Goal: Information Seeking & Learning: Check status

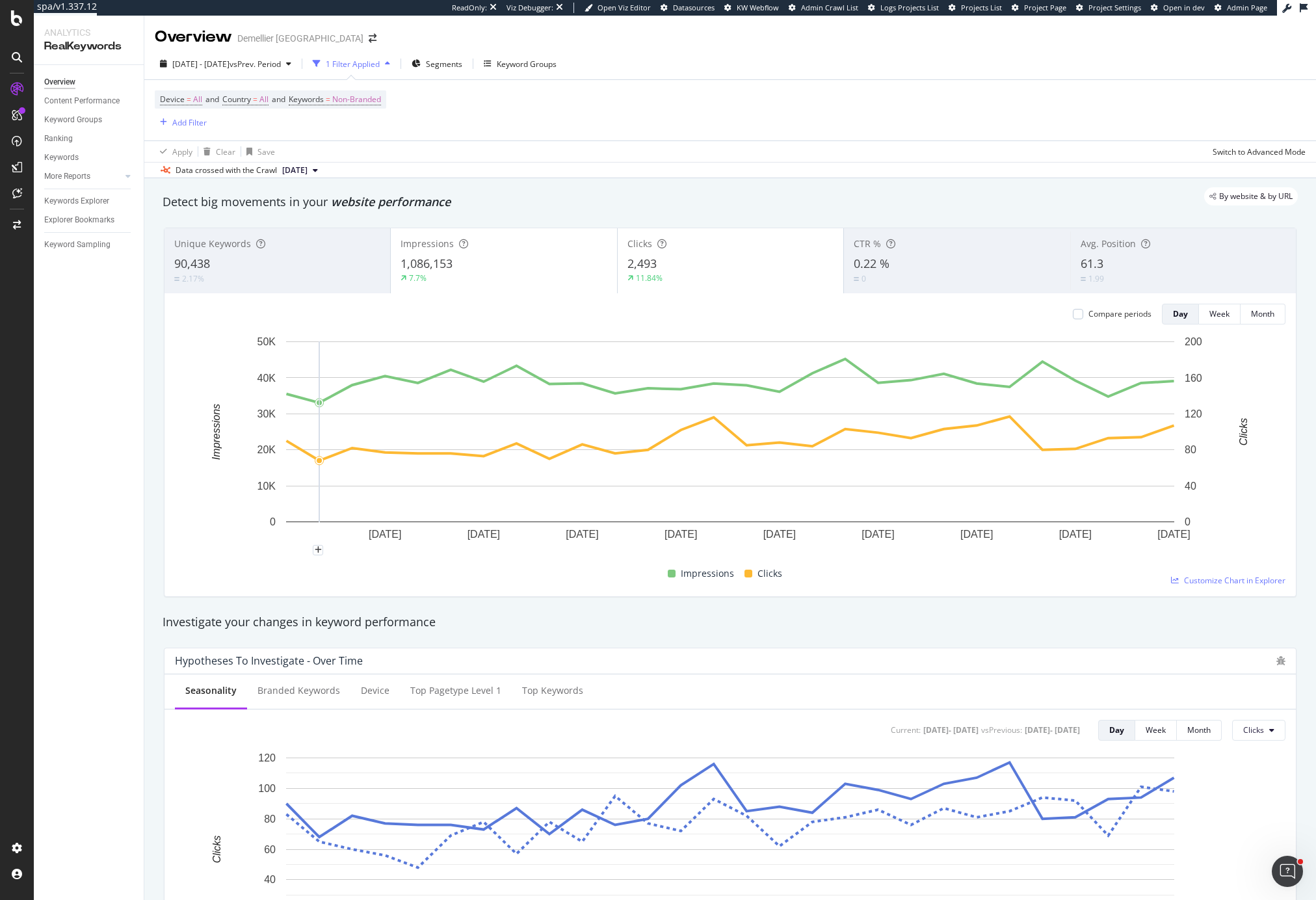
drag, startPoint x: 461, startPoint y: 109, endPoint x: 336, endPoint y: 113, distance: 125.1
click at [461, 109] on div "Device = All and Country = All and Keywords = Non-Branded Add Filter" at bounding box center [730, 110] width 1150 height 61
click at [262, 67] on span "vs Prev. Period" at bounding box center [255, 64] width 51 height 11
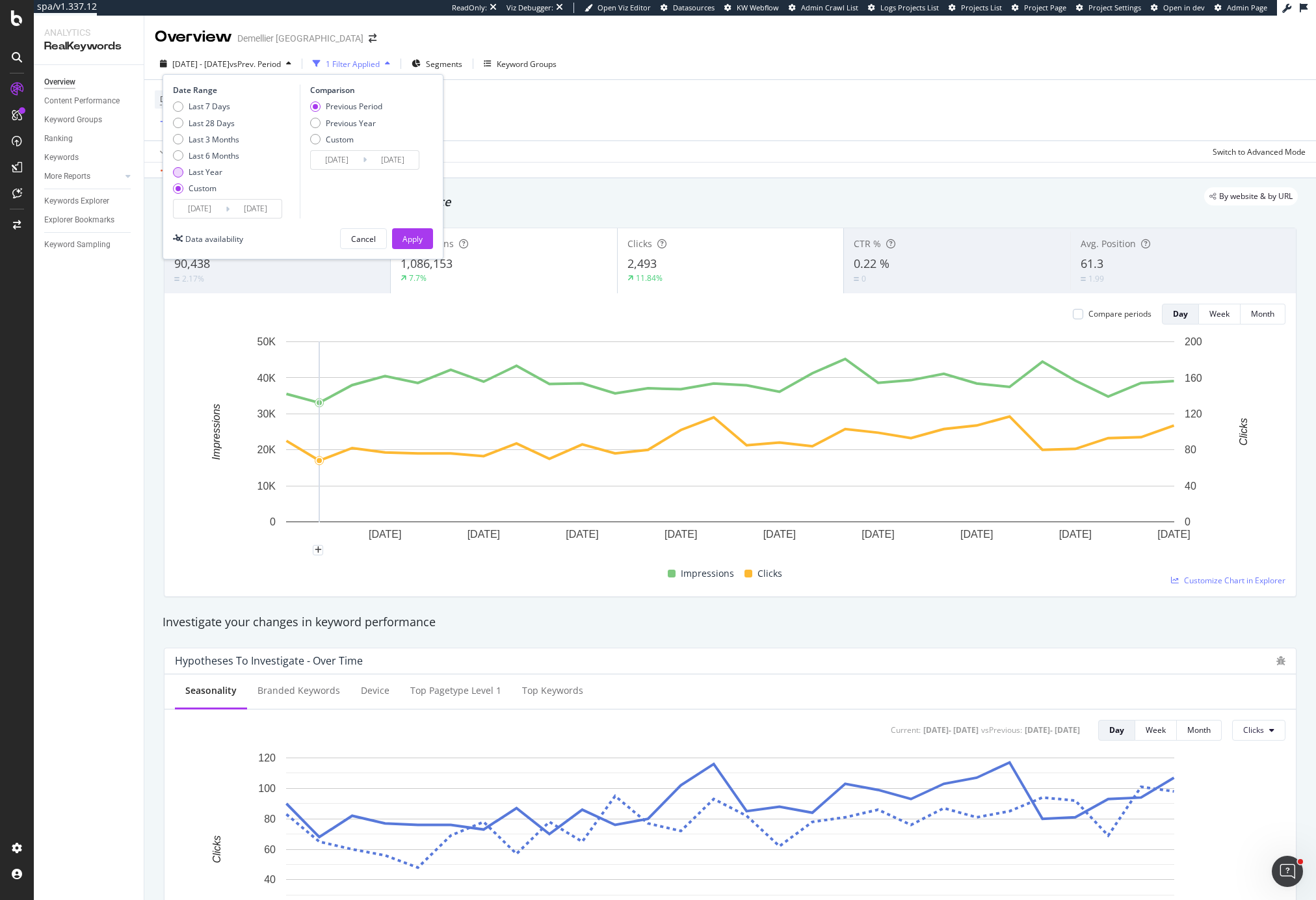
click at [185, 171] on div "Last Year" at bounding box center [206, 172] width 67 height 11
type input "[DATE]"
click at [181, 171] on div "Last Year" at bounding box center [178, 172] width 11 height 11
click at [182, 160] on div "Last 6 Months" at bounding box center [206, 156] width 67 height 11
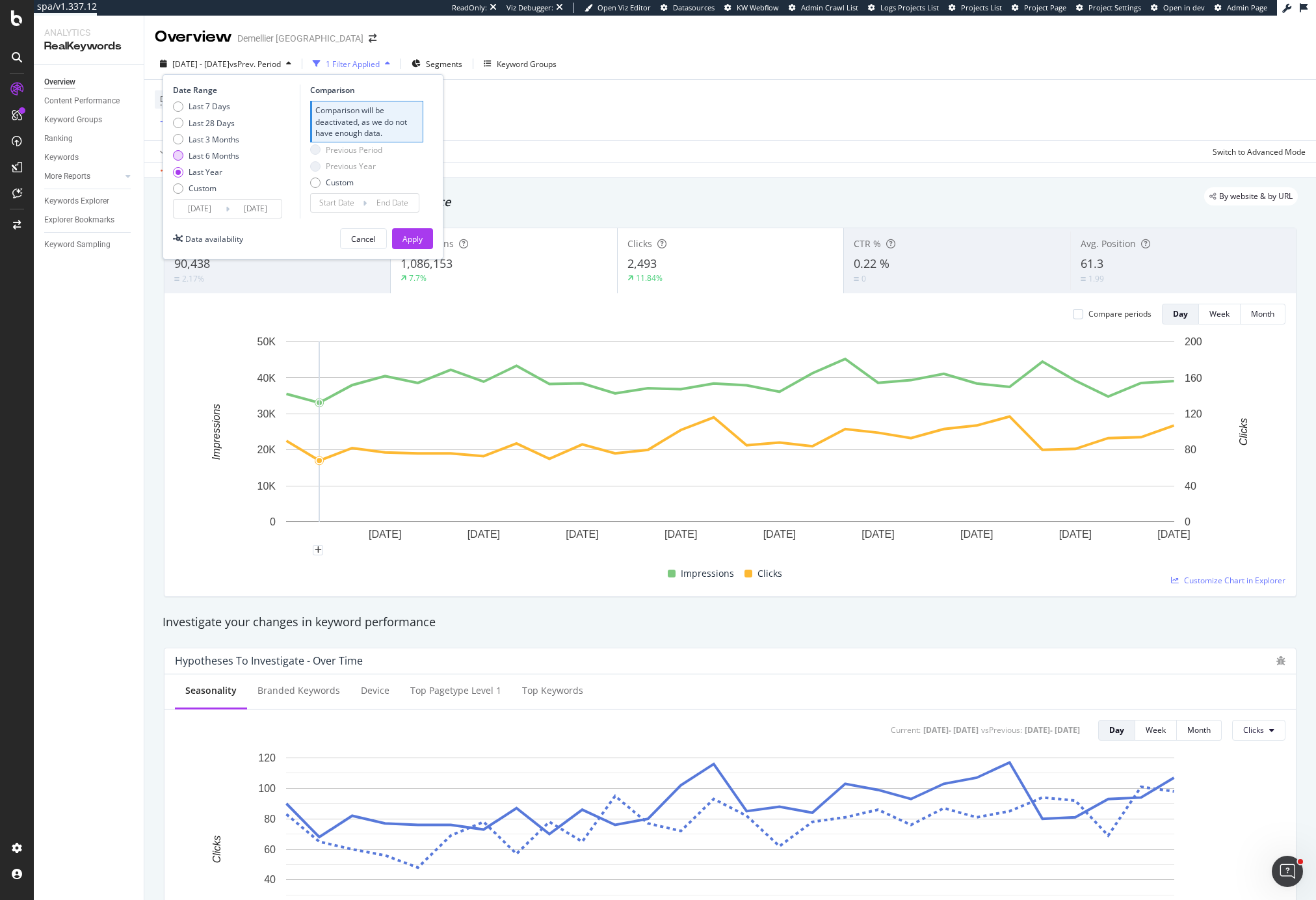
type input "[DATE]"
click at [421, 238] on div "Apply" at bounding box center [412, 239] width 20 height 11
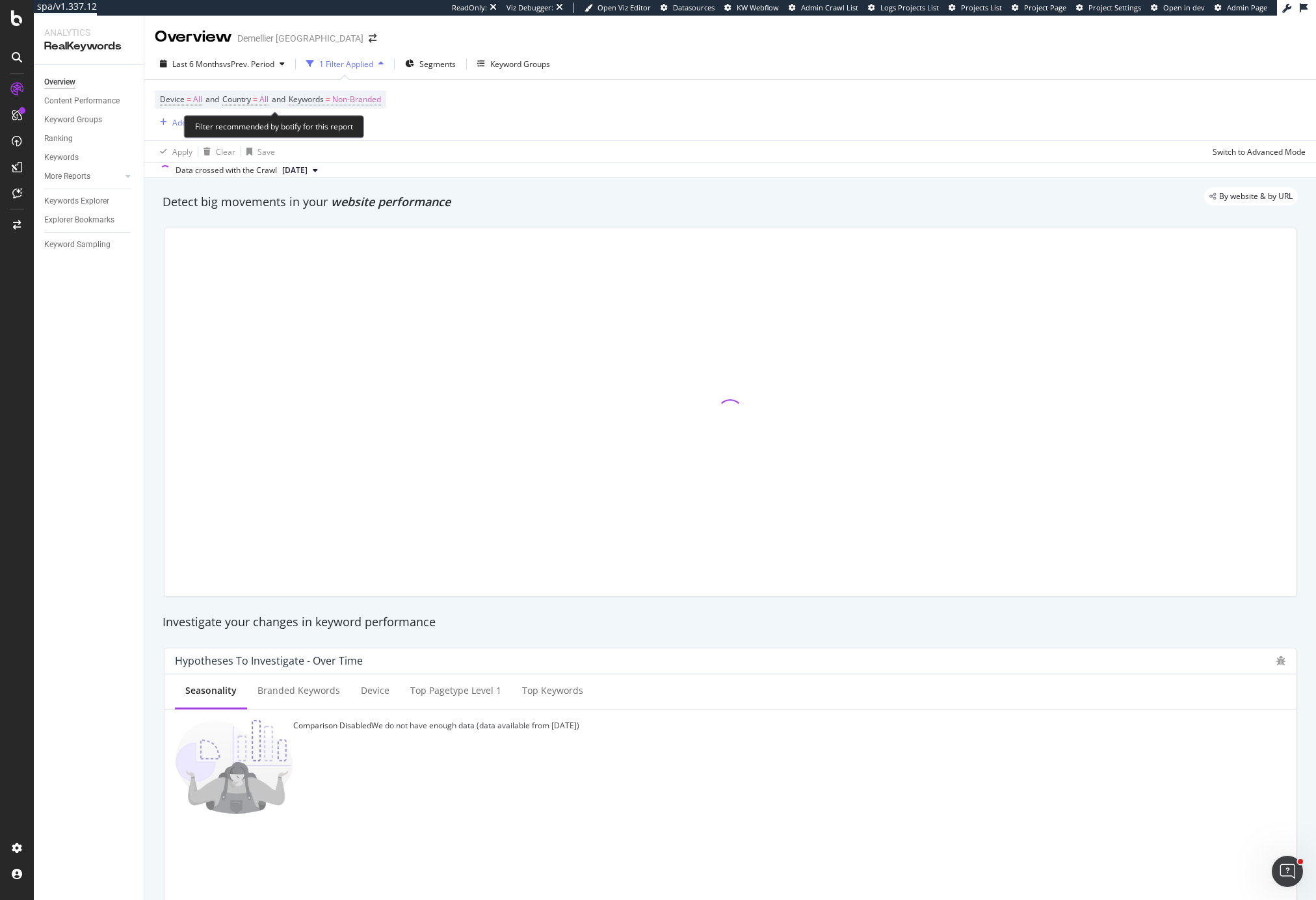
click at [372, 98] on span "Non-Branded" at bounding box center [356, 99] width 48 height 18
click at [347, 115] on span "Non-Branded" at bounding box center [323, 110] width 48 height 11
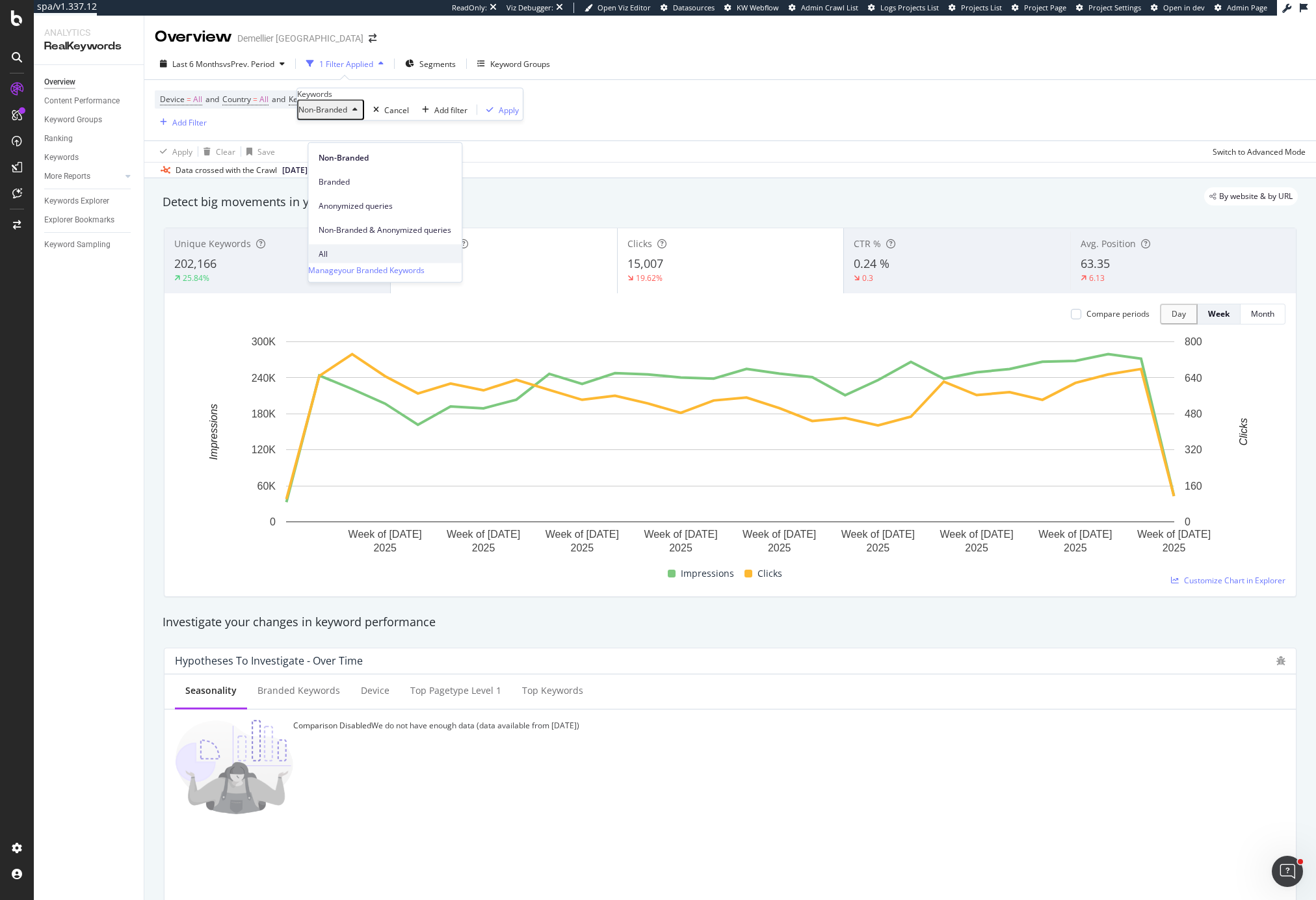
click at [327, 247] on span "All" at bounding box center [384, 253] width 132 height 11
click at [459, 115] on div "Apply" at bounding box center [469, 110] width 20 height 11
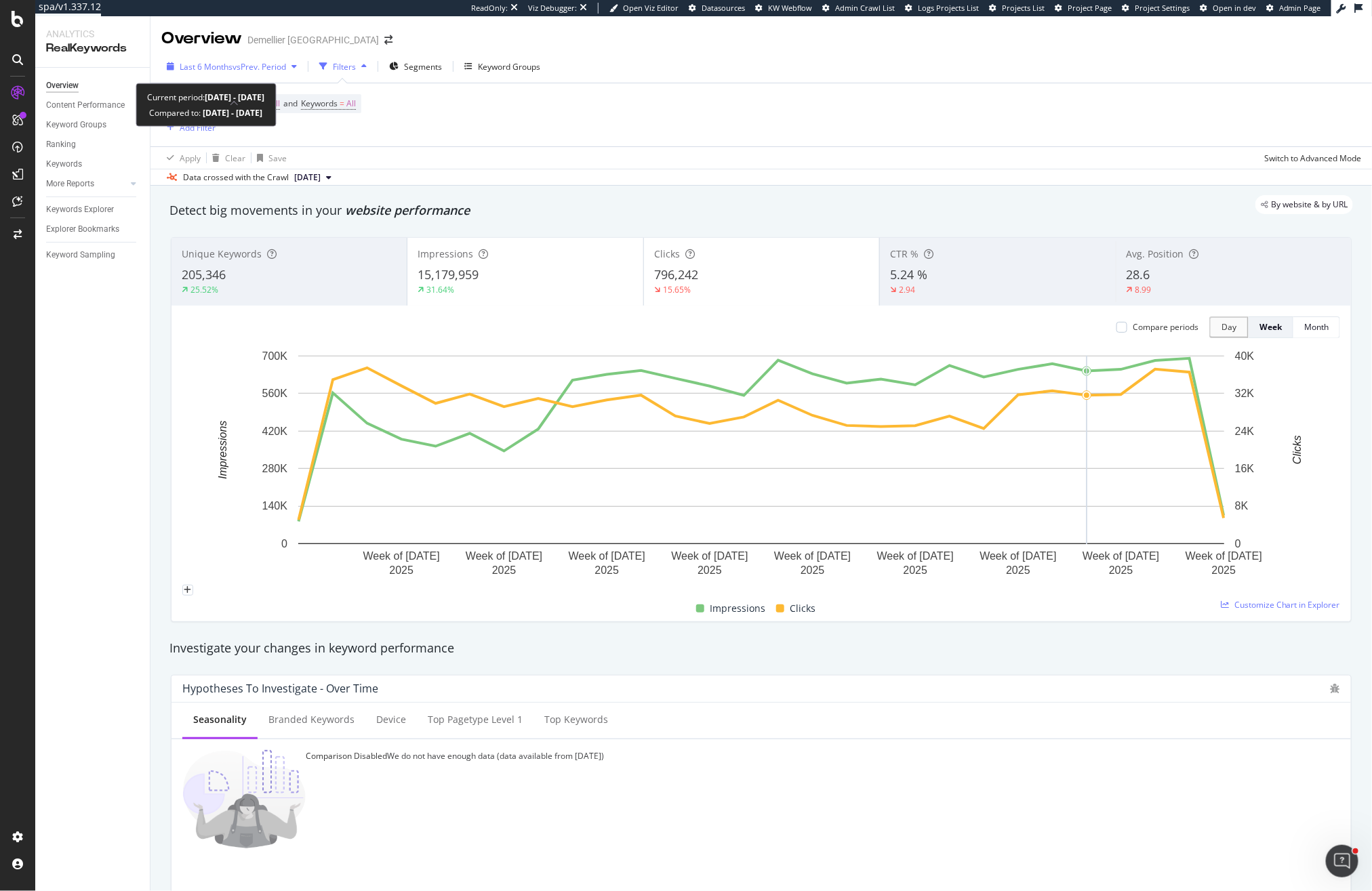
click at [274, 65] on span "vs Prev. Period" at bounding box center [259, 66] width 54 height 12
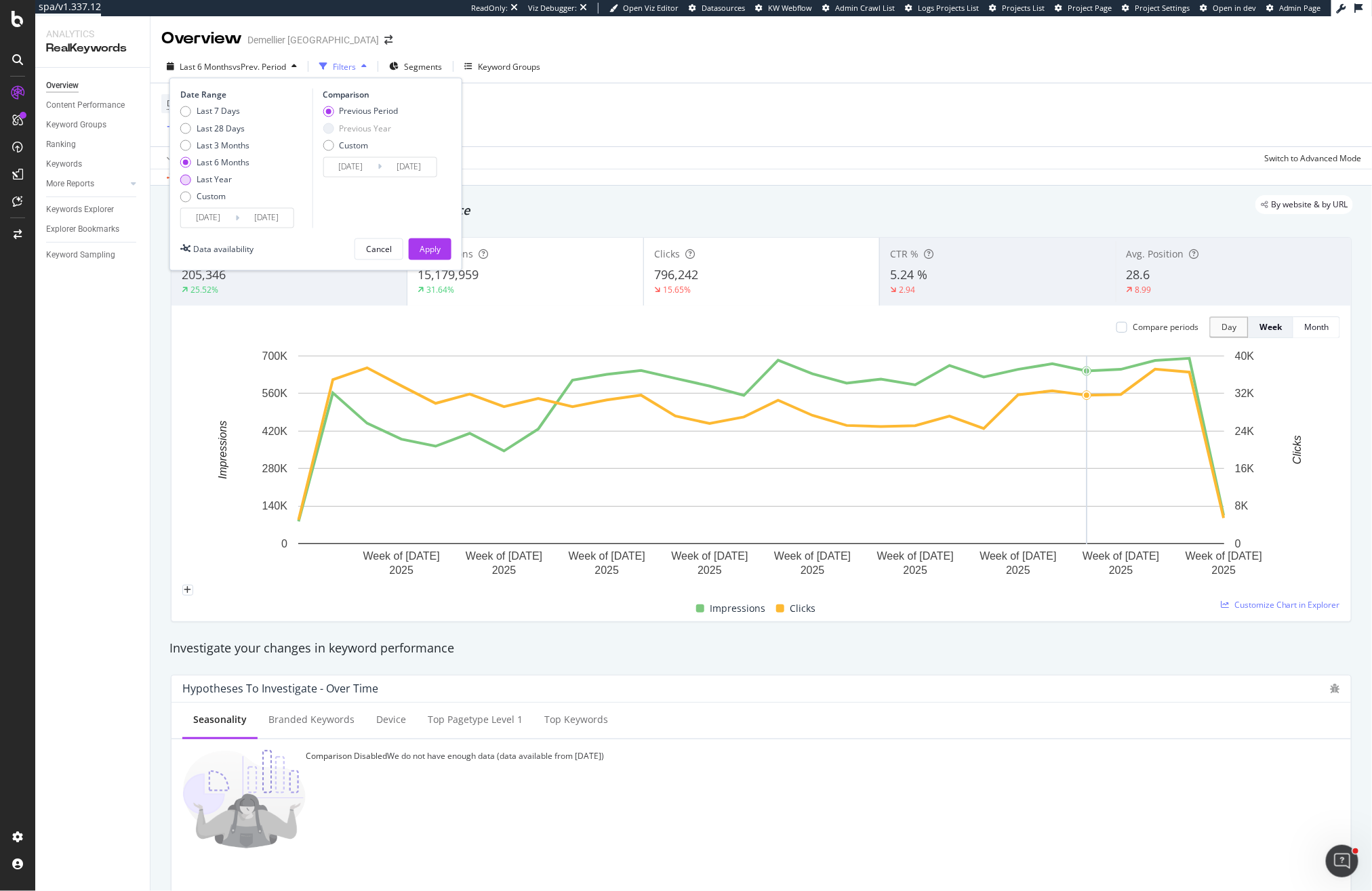
click at [210, 181] on div "Last Year" at bounding box center [214, 180] width 35 height 12
type input "[DATE]"
click at [436, 250] on div "Apply" at bounding box center [430, 249] width 21 height 12
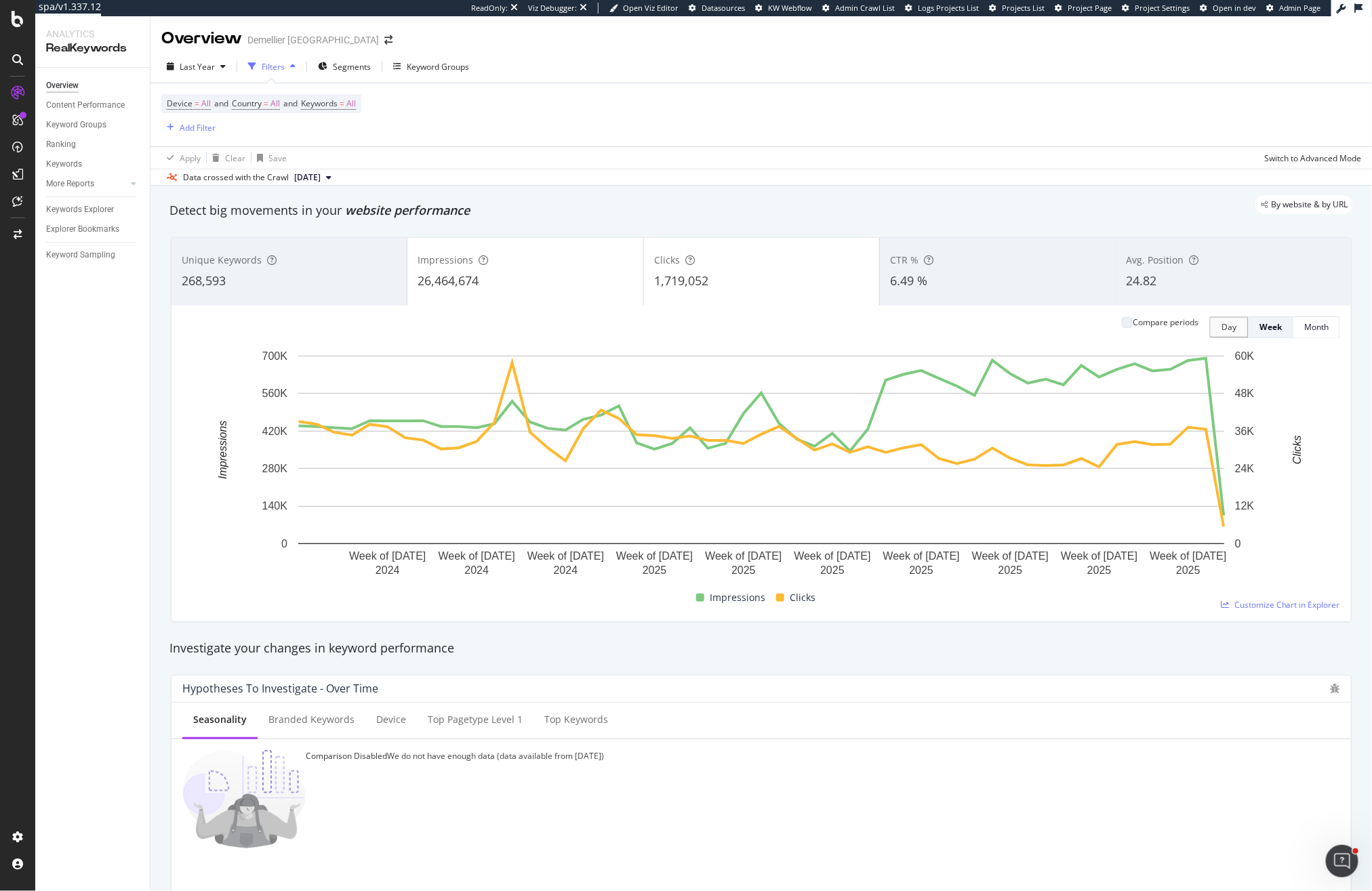
click at [331, 177] on icon at bounding box center [328, 177] width 6 height 8
click at [443, 162] on div "Apply Clear Save Switch to Advanced Mode" at bounding box center [761, 158] width 1221 height 22
